Goal: Task Accomplishment & Management: Use online tool/utility

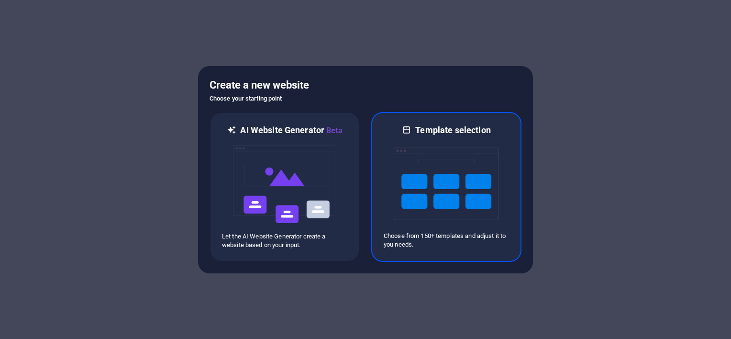
click at [478, 140] on img at bounding box center [446, 184] width 105 height 96
click at [457, 145] on img at bounding box center [446, 184] width 105 height 96
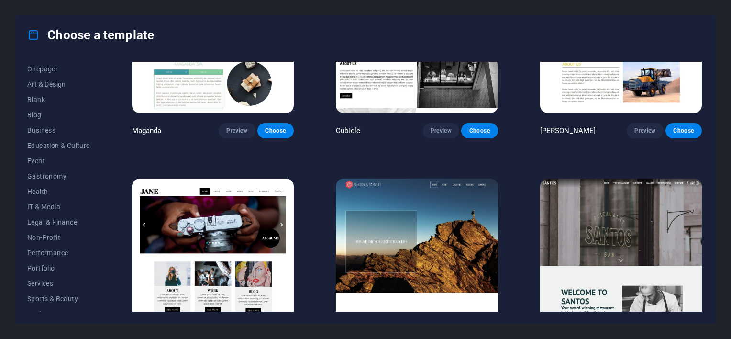
scroll to position [133, 0]
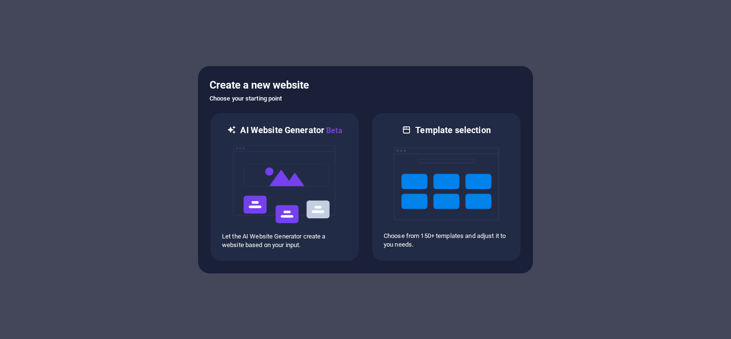
click at [344, 34] on div at bounding box center [365, 169] width 731 height 339
